Goal: Task Accomplishment & Management: Complete application form

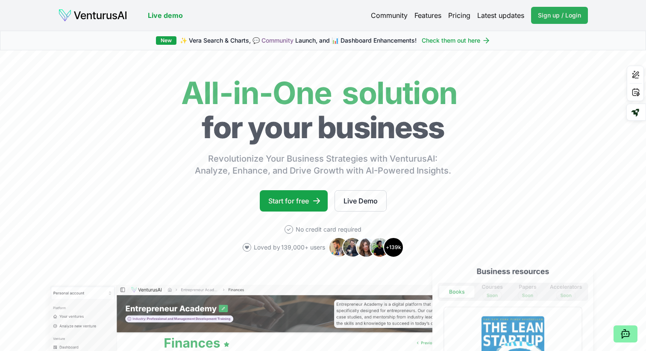
click at [549, 18] on span "Sign up / Login" at bounding box center [559, 15] width 43 height 9
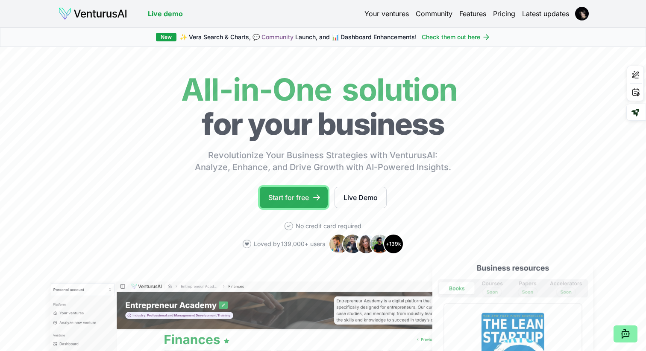
click at [300, 198] on link "Start for free" at bounding box center [294, 197] width 68 height 21
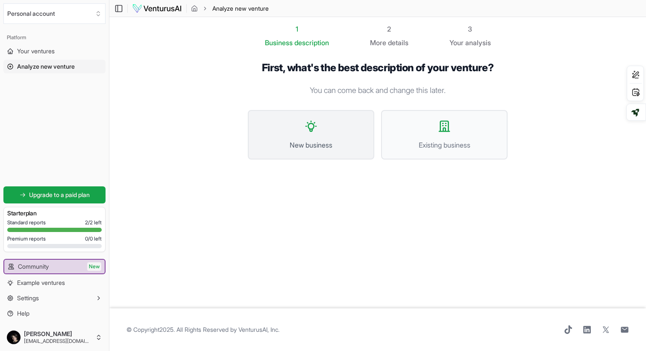
click at [310, 143] on span "New business" at bounding box center [311, 145] width 108 height 10
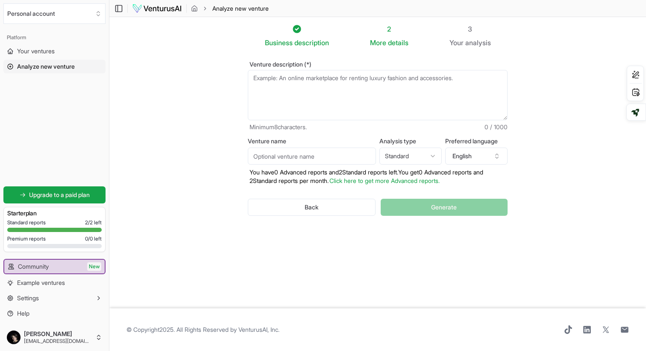
click at [284, 85] on textarea "Venture description (*)" at bounding box center [378, 95] width 260 height 50
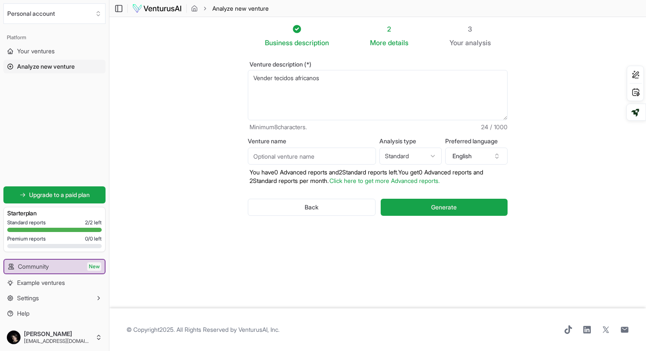
type textarea "Vender tecidos africanos"
click at [276, 157] on input "Venture name" at bounding box center [312, 156] width 128 height 17
type input "[PERSON_NAME]"
drag, startPoint x: 329, startPoint y: 79, endPoint x: 259, endPoint y: 80, distance: 70.0
click at [259, 80] on textarea "Vender tecidos africanos" at bounding box center [378, 95] width 260 height 50
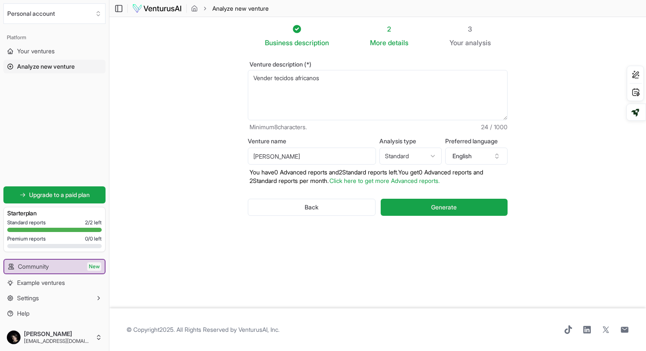
click at [344, 77] on textarea "Vender tecidos africanos" at bounding box center [378, 95] width 260 height 50
click at [298, 79] on textarea "Vender tecidos africanos" at bounding box center [378, 95] width 260 height 50
click at [364, 79] on textarea "Vender tecidos africanos" at bounding box center [378, 95] width 260 height 50
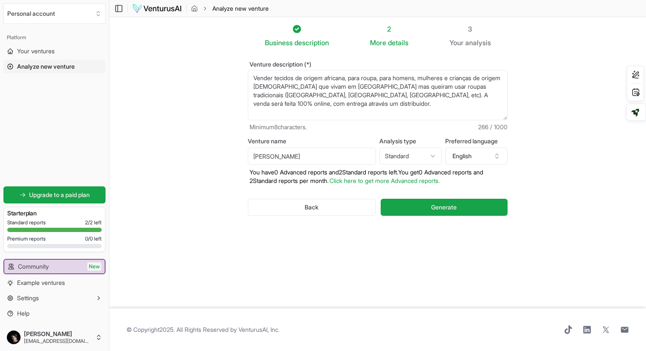
click at [298, 78] on textarea "Vender tecidos africanos" at bounding box center [378, 95] width 260 height 50
type textarea "Vender tecidos originais e de elevada (comprovada) qualidade, de origem african…"
click at [471, 152] on button "English" at bounding box center [476, 156] width 62 height 17
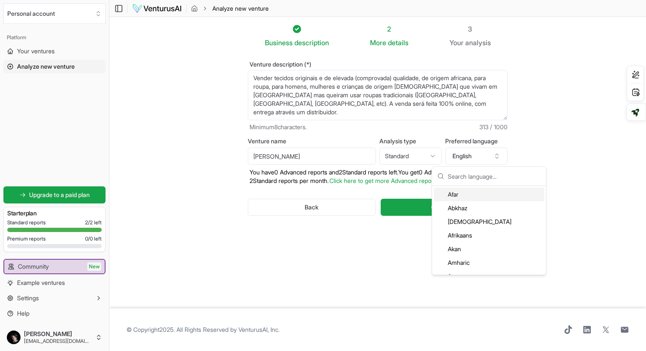
click at [457, 175] on input "text" at bounding box center [493, 176] width 93 height 19
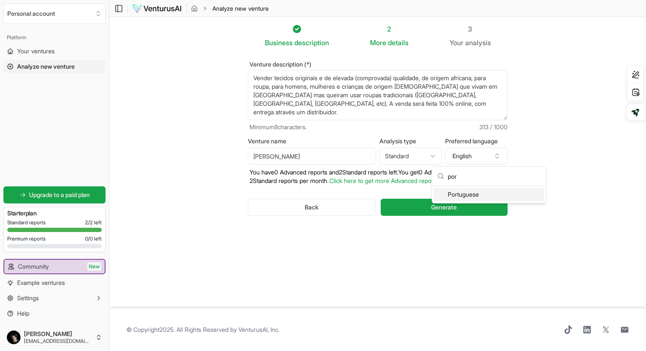
type input "por"
click at [468, 194] on div "Portuguese" at bounding box center [489, 195] width 110 height 14
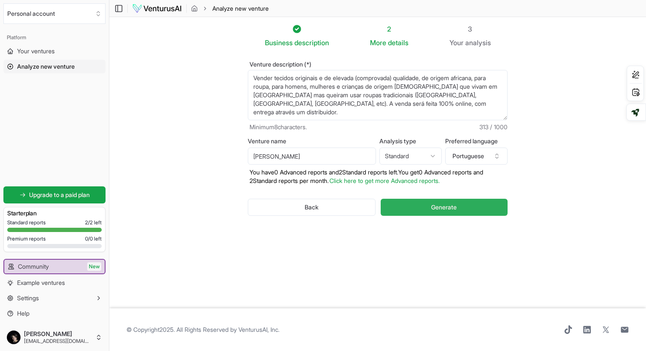
click at [448, 210] on span "Generate" at bounding box center [444, 207] width 26 height 9
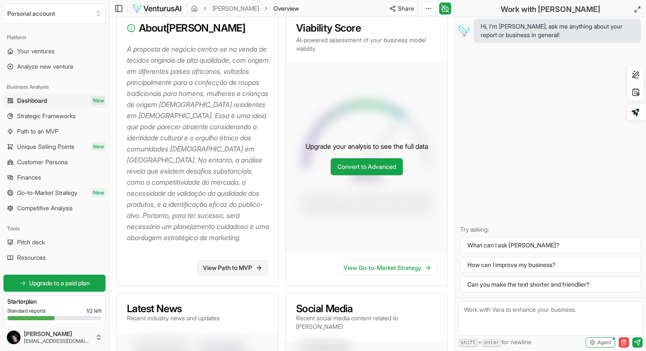
scroll to position [118, 0]
click at [222, 269] on link "View Path to MVP" at bounding box center [232, 267] width 70 height 15
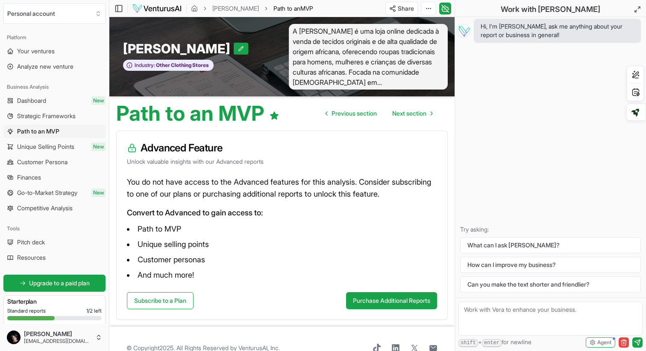
scroll to position [18, 0]
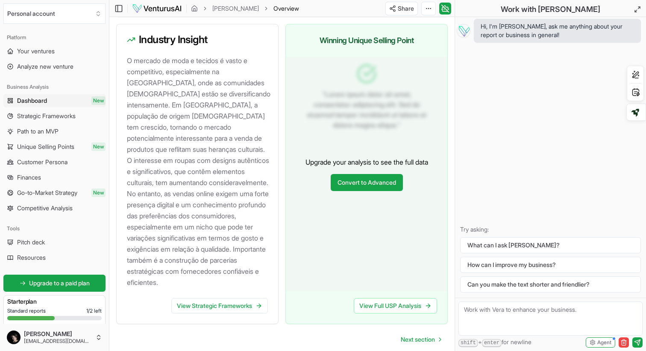
scroll to position [951, 0]
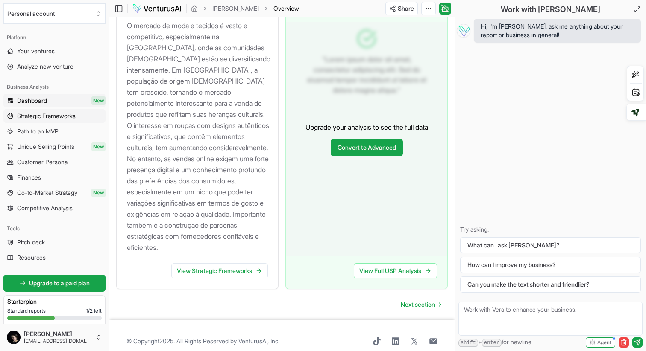
click at [34, 117] on span "Strategic Frameworks" at bounding box center [46, 116] width 58 height 9
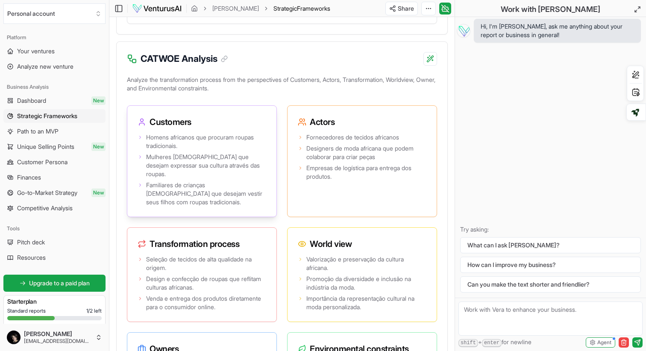
scroll to position [1766, 0]
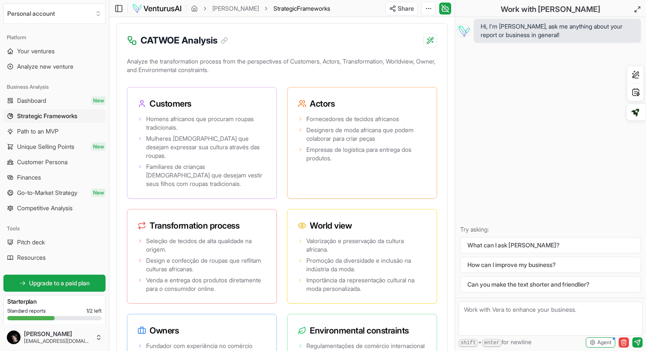
click at [485, 319] on textarea at bounding box center [550, 319] width 184 height 34
type textarea "Onde vais buscar os dados?"
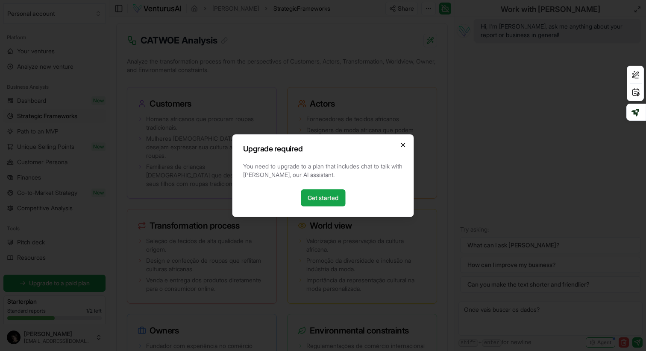
click at [402, 146] on icon "button" at bounding box center [402, 144] width 3 height 3
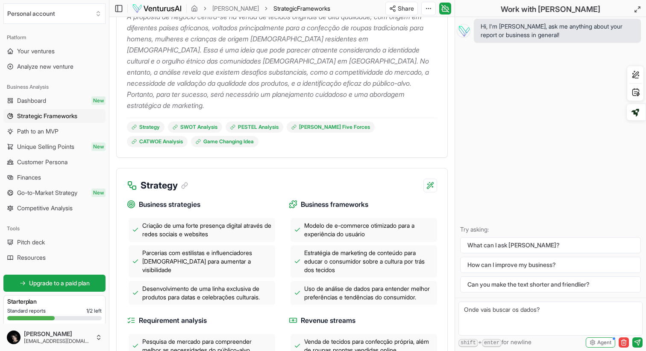
scroll to position [0, 0]
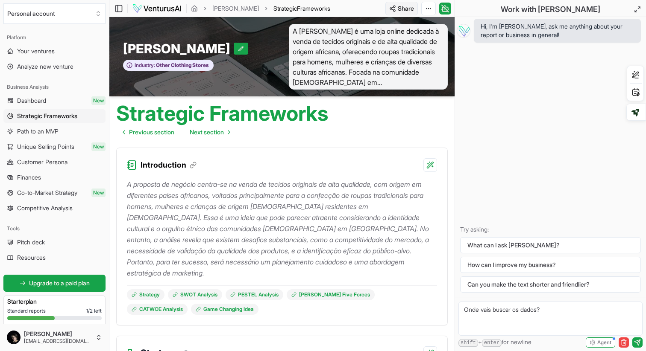
click at [399, 10] on html "We value your privacy We use cookies to enhance your browsing experience, serve…" at bounding box center [323, 175] width 646 height 351
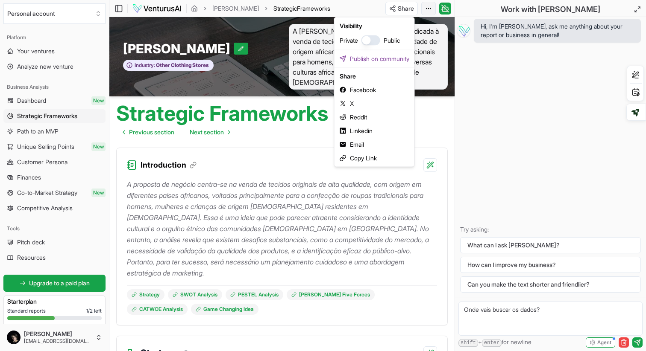
click at [428, 7] on html "We value your privacy We use cookies to enhance your browsing experience, serve…" at bounding box center [323, 175] width 646 height 351
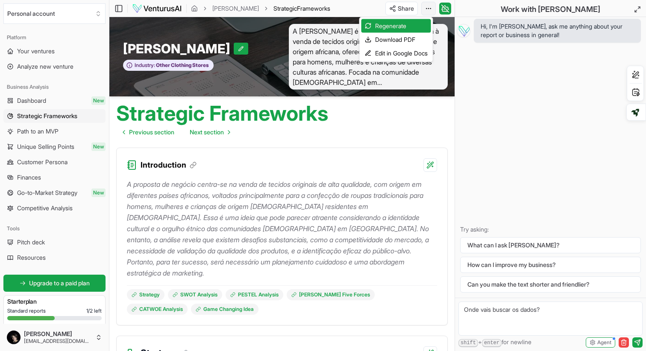
click at [427, 11] on html "We value your privacy We use cookies to enhance your browsing experience, serve…" at bounding box center [323, 175] width 646 height 351
click at [396, 41] on div "Download PDF" at bounding box center [396, 40] width 70 height 14
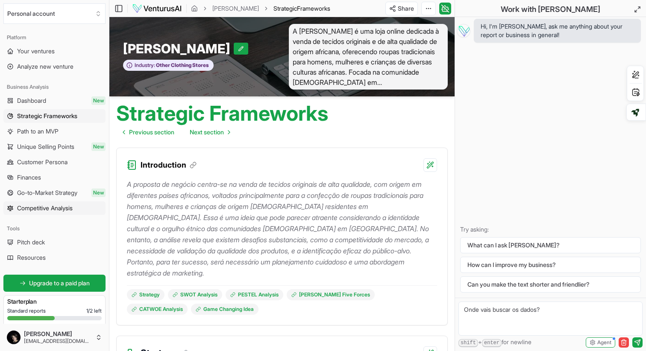
click at [40, 210] on span "Competitive Analysis" at bounding box center [45, 208] width 56 height 9
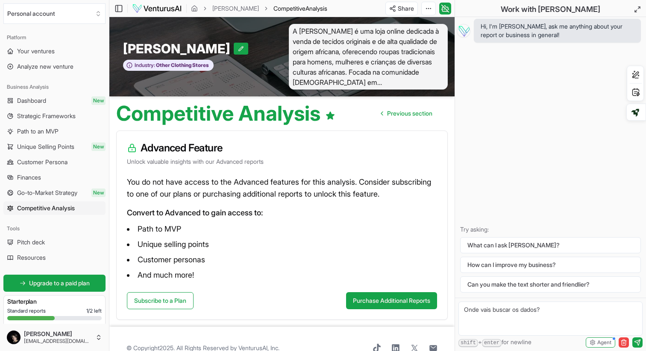
scroll to position [18, 0]
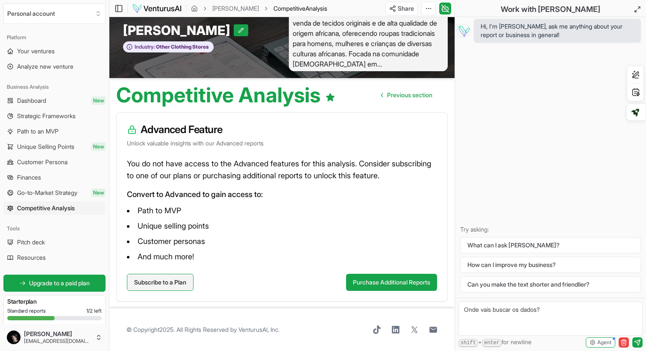
click at [155, 285] on link "Subscribe to a Plan" at bounding box center [160, 282] width 67 height 17
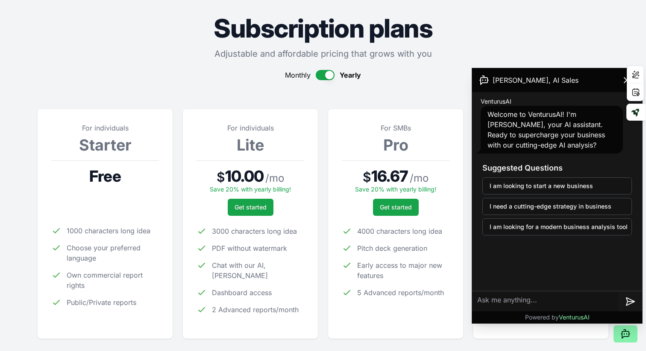
scroll to position [32, 0]
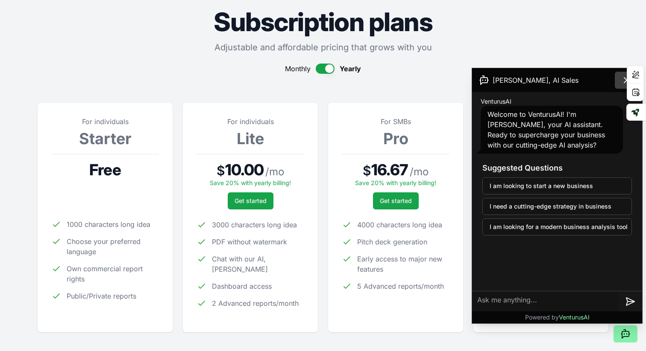
click at [621, 80] on icon at bounding box center [626, 80] width 10 height 10
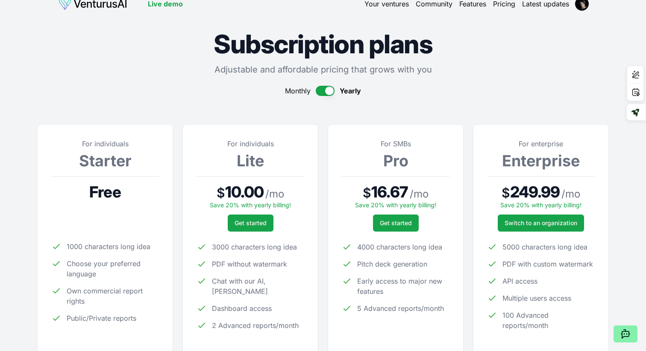
scroll to position [0, 0]
